Goal: Find specific page/section: Find specific page/section

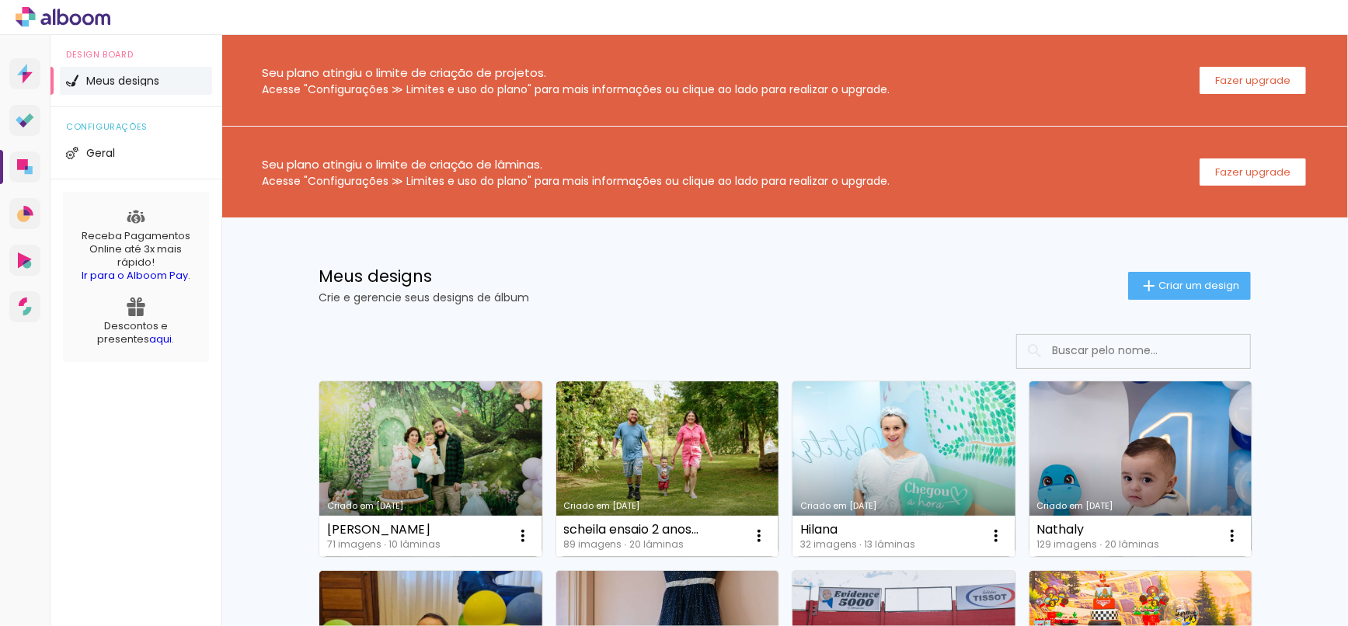
click at [79, 9] on icon at bounding box center [63, 17] width 95 height 20
click at [1325, 21] on div at bounding box center [674, 17] width 1348 height 35
click at [1325, 9] on div at bounding box center [674, 17] width 1348 height 35
